Goal: Task Accomplishment & Management: Manage account settings

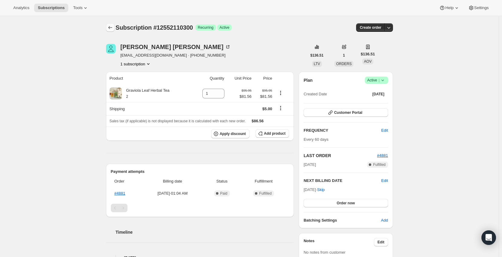
click at [111, 29] on icon "Subscriptions" at bounding box center [110, 27] width 4 height 3
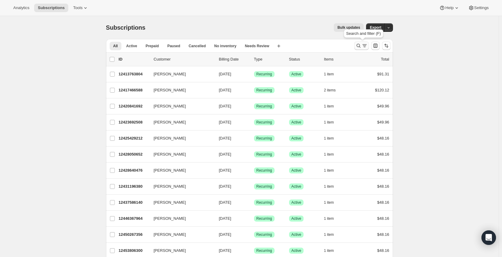
click at [360, 45] on icon "Search and filter results" at bounding box center [359, 46] width 6 height 6
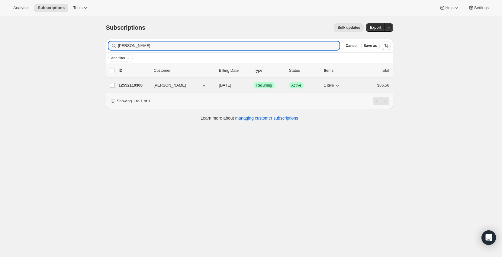
type input "[PERSON_NAME]"
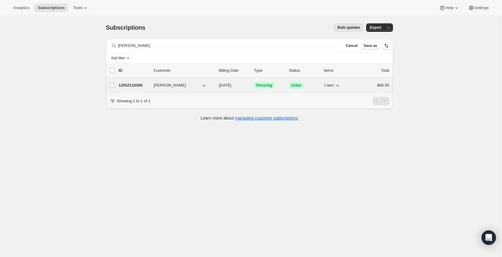
click at [133, 85] on p "12552110300" at bounding box center [134, 85] width 30 height 6
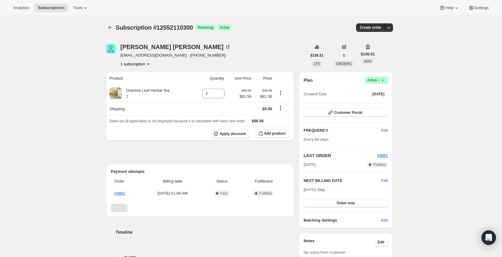
click at [150, 65] on icon "Product actions" at bounding box center [148, 64] width 6 height 6
click at [242, 46] on div "Cornelia Ardelean cardelean1@gmail.com · +12488811116 1 subscription" at bounding box center [206, 55] width 201 height 23
click at [391, 28] on icon "button" at bounding box center [389, 28] width 3 height 2
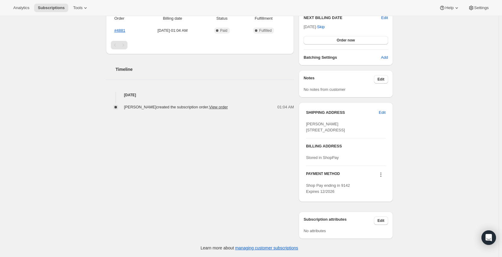
scroll to position [174, 0]
click at [383, 221] on span "Edit" at bounding box center [381, 220] width 7 height 5
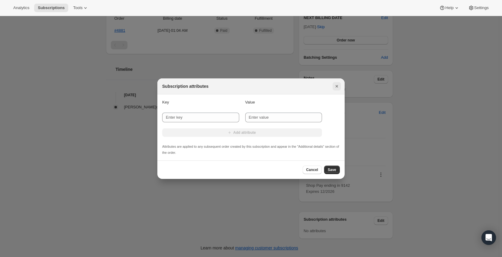
click at [335, 86] on icon "Close" at bounding box center [337, 86] width 6 height 6
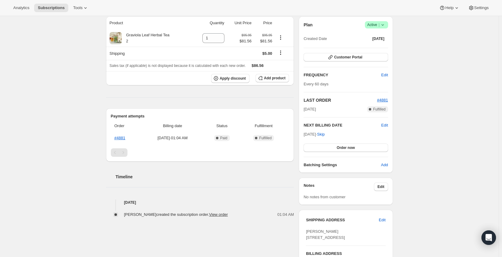
scroll to position [23, 0]
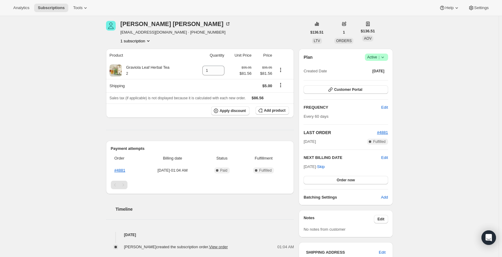
click at [149, 40] on icon "Product actions" at bounding box center [148, 41] width 6 height 6
click at [149, 53] on span "Current" at bounding box center [150, 52] width 12 height 5
click at [122, 169] on link "#4881" at bounding box center [120, 170] width 11 height 5
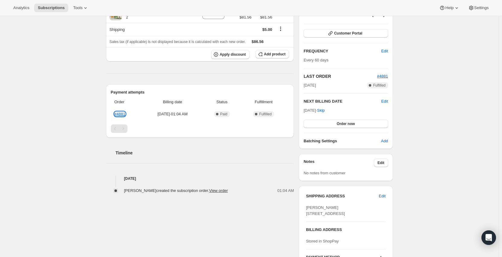
scroll to position [0, 0]
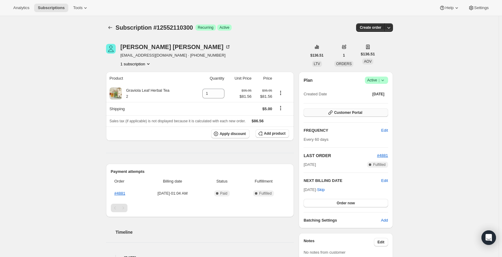
click at [341, 113] on span "Customer Portal" at bounding box center [348, 112] width 28 height 5
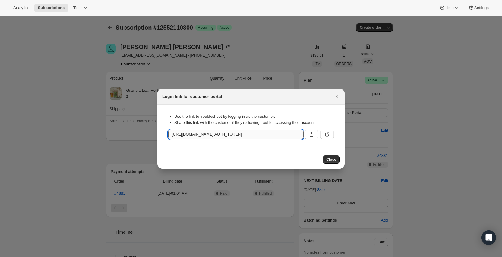
click at [275, 137] on input "https://agravitae.com/tools/bundle-subscriptions?authToken=eyJhbGciOiJIUzI1NiIs…" at bounding box center [235, 134] width 135 height 10
click at [274, 137] on input "https://agravitae.com/tools/bundle-subscriptions?authToken=eyJhbGciOiJIUzI1NiIs…" at bounding box center [235, 134] width 135 height 10
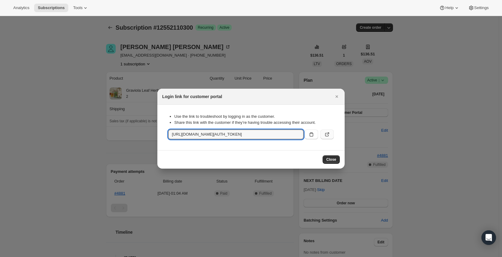
click at [329, 136] on icon ":rp1:" at bounding box center [327, 134] width 6 height 6
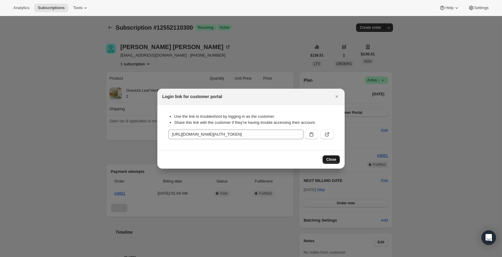
click at [335, 157] on span "Close" at bounding box center [331, 159] width 10 height 5
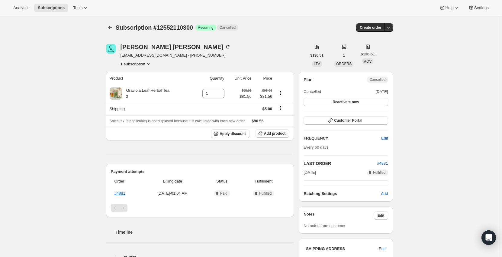
click at [228, 27] on span "Cancelled" at bounding box center [228, 27] width 16 height 5
click at [205, 28] on span "Recurring" at bounding box center [206, 27] width 16 height 5
click at [138, 65] on button "1 subscription" at bounding box center [136, 64] width 31 height 6
click at [151, 74] on span "Current" at bounding box center [150, 75] width 12 height 5
click at [129, 75] on span "12552110300 Info Current" at bounding box center [138, 75] width 42 height 5
